Goal: Task Accomplishment & Management: Manage account settings

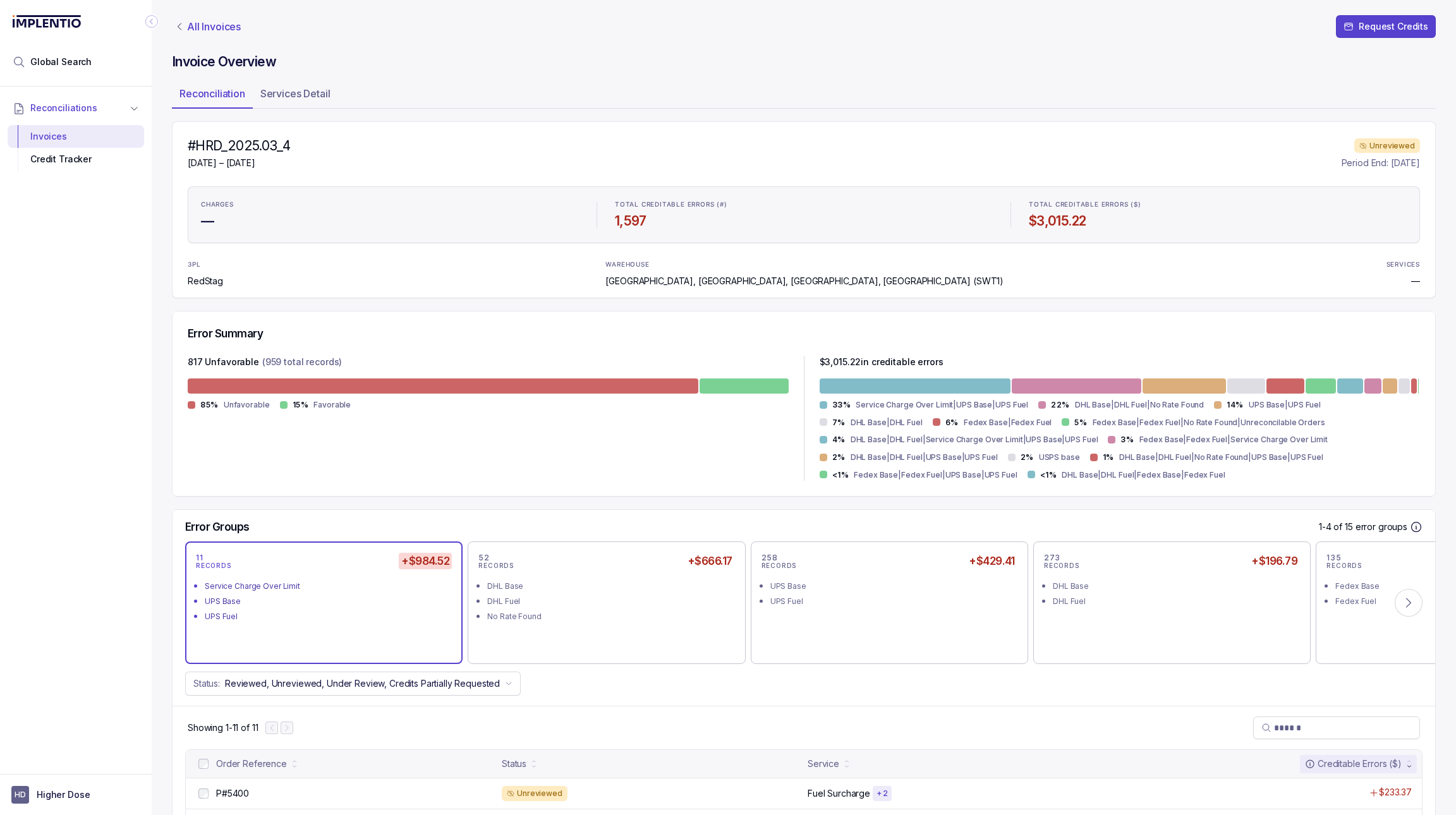
click at [220, 26] on p "All Invoices" at bounding box center [214, 26] width 54 height 13
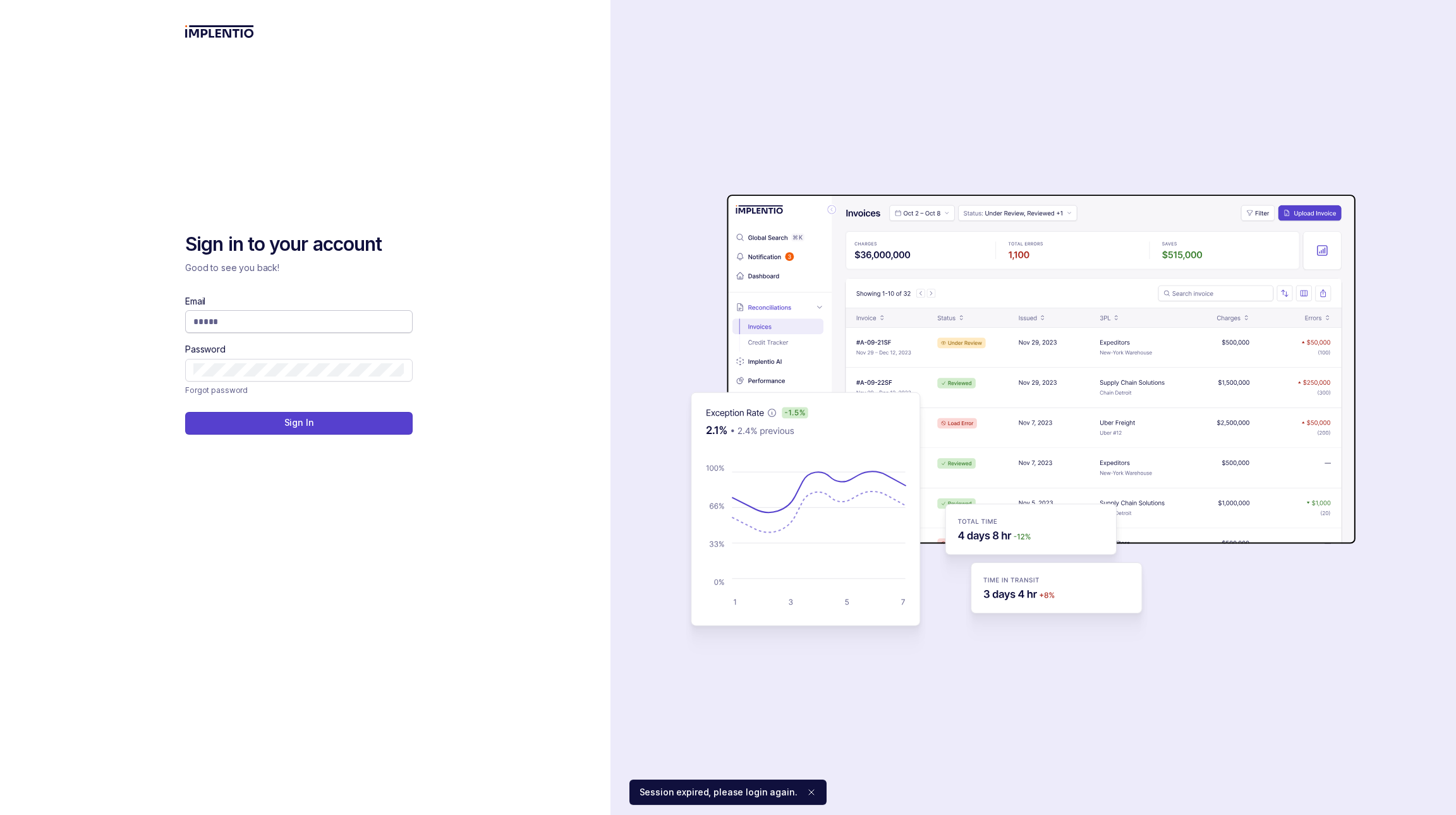
click at [257, 311] on span at bounding box center [299, 321] width 228 height 23
click at [352, 318] on input "Email" at bounding box center [299, 321] width 211 height 13
click at [0, 815] on com-1password-button at bounding box center [0, 815] width 0 height 0
type input "**********"
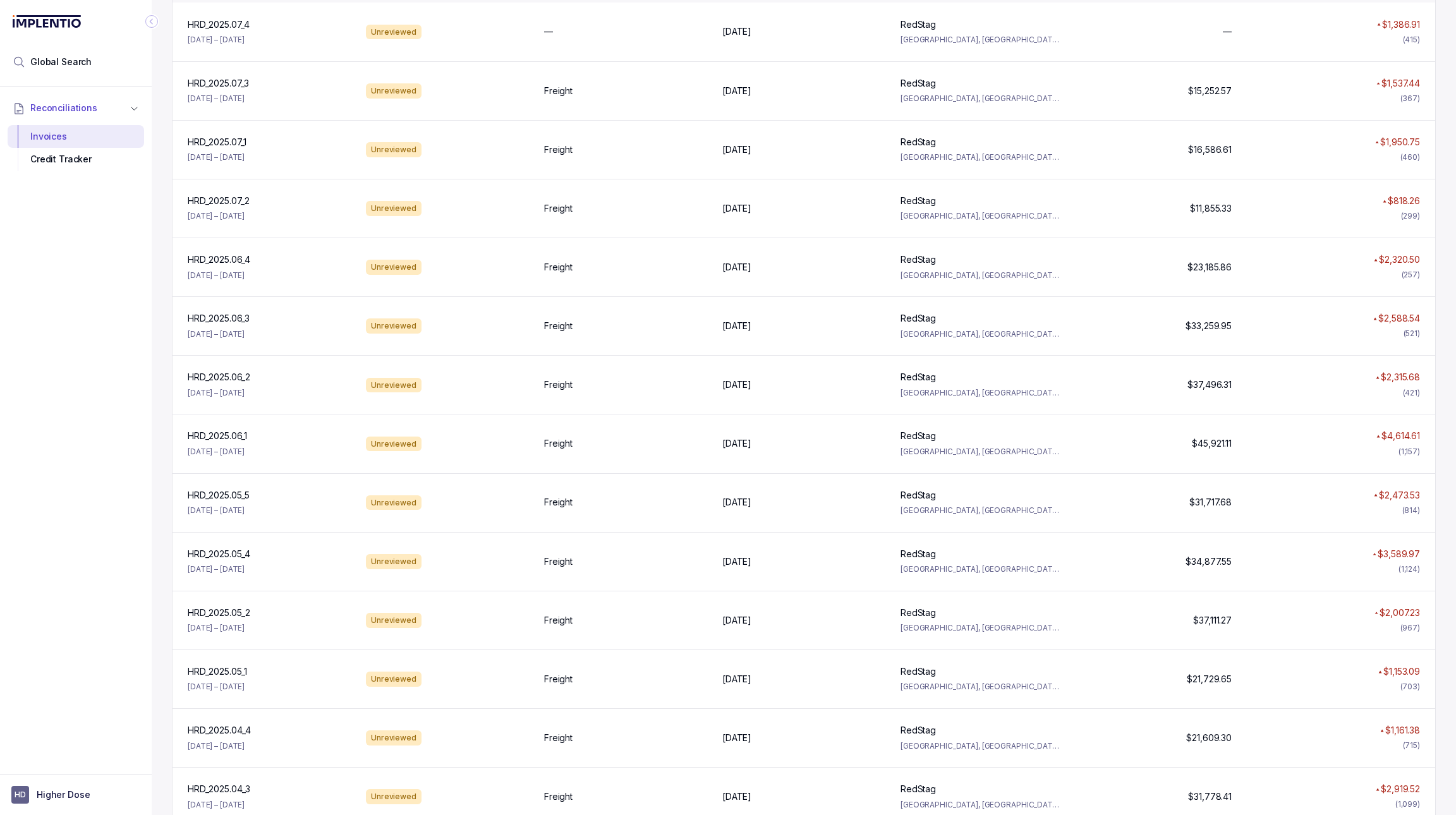
scroll to position [51, 0]
